Goal: Transaction & Acquisition: Obtain resource

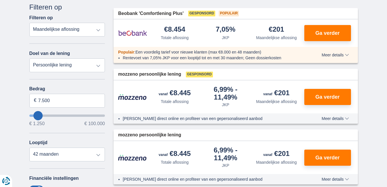
scroll to position [86, 0]
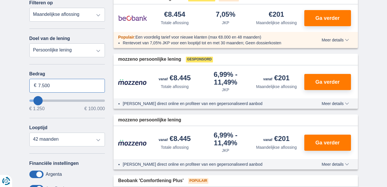
click at [59, 85] on input "7.500" at bounding box center [67, 86] width 76 height 14
type input "7"
type input "2.000"
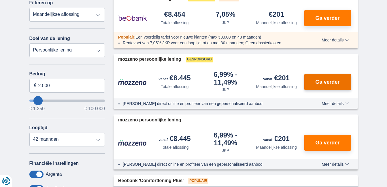
type input "2250"
select select "24"
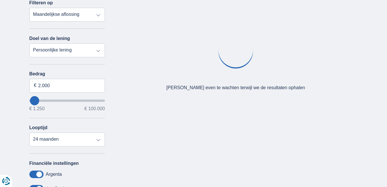
click at [329, 82] on div "Oeps... Geen product gevonden We vonden geen producten die overeenstemmen met j…" at bounding box center [235, 59] width 253 height 144
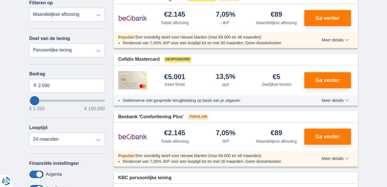
click at [324, 78] on span "Ga verder" at bounding box center [327, 80] width 24 height 5
